Goal: Navigation & Orientation: Find specific page/section

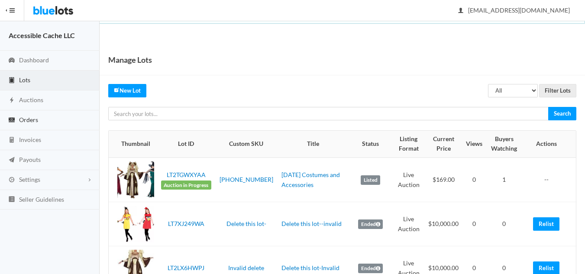
scroll to position [43, 0]
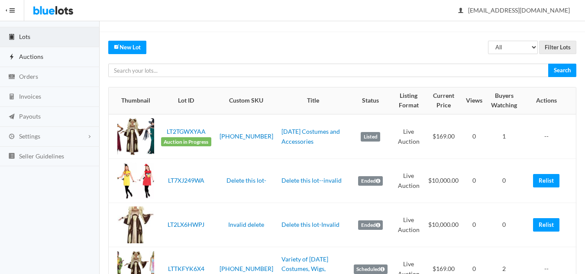
click at [29, 53] on span "Auctions" at bounding box center [31, 56] width 24 height 7
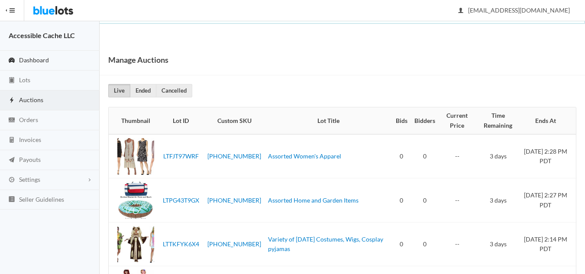
click at [29, 60] on span "Dashboard" at bounding box center [34, 59] width 30 height 7
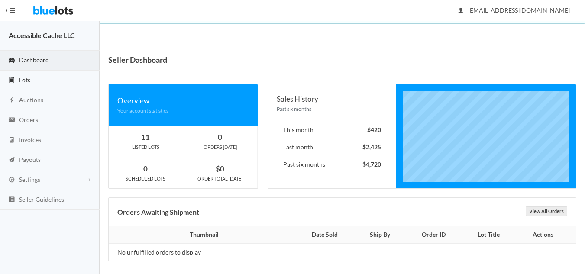
click at [19, 81] on span "Lots" at bounding box center [24, 79] width 11 height 7
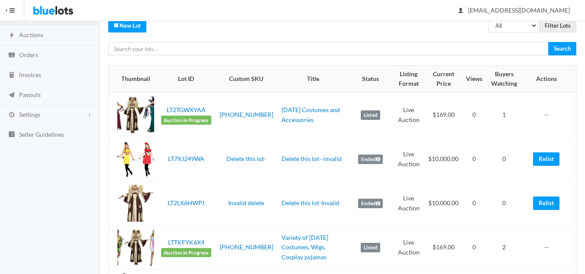
scroll to position [57, 0]
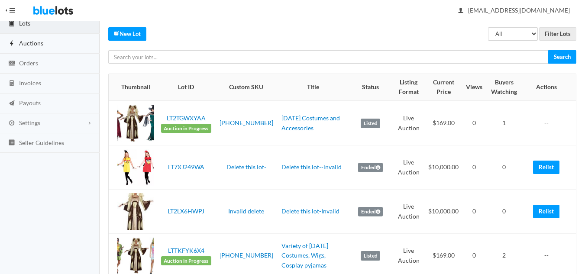
click at [36, 40] on span "Auctions" at bounding box center [31, 42] width 24 height 7
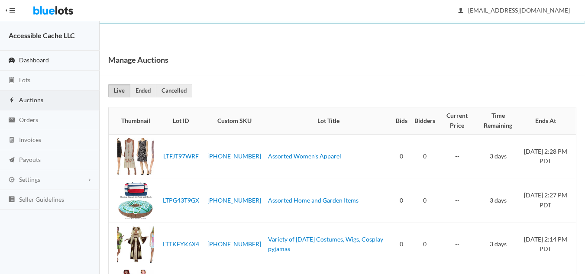
click at [27, 57] on span "Dashboard" at bounding box center [34, 59] width 30 height 7
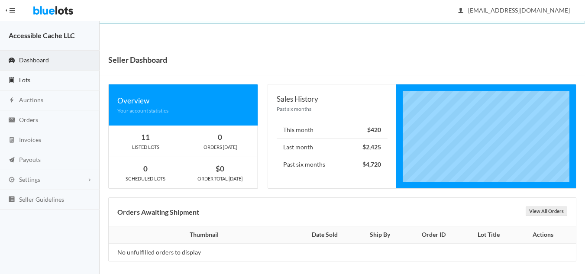
click at [28, 80] on span "Lots" at bounding box center [24, 79] width 11 height 7
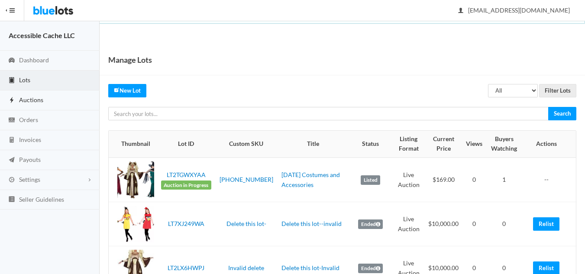
click at [37, 100] on span "Auctions" at bounding box center [31, 99] width 24 height 7
